Goal: Task Accomplishment & Management: Use online tool/utility

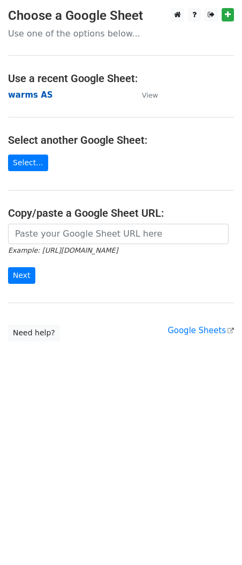
click at [24, 99] on strong "warms AS" at bounding box center [30, 95] width 45 height 10
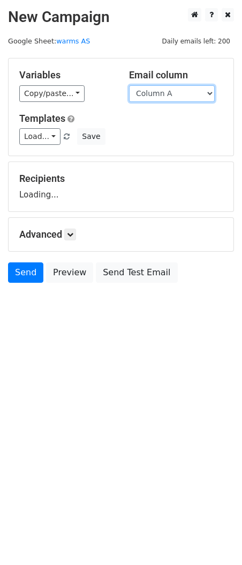
click at [157, 95] on select "Column A Column B Column C Column D Column E Column F Column G Column H Column …" at bounding box center [172, 93] width 86 height 17
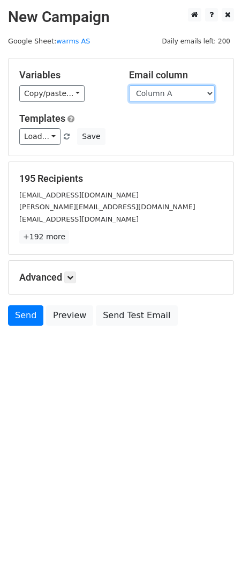
select select "Column K"
click at [129, 85] on select "Column A Column B Column C Column D Column E Column F Column G Column H Column …" at bounding box center [172, 93] width 86 height 17
